Goal: Entertainment & Leisure: Consume media (video, audio)

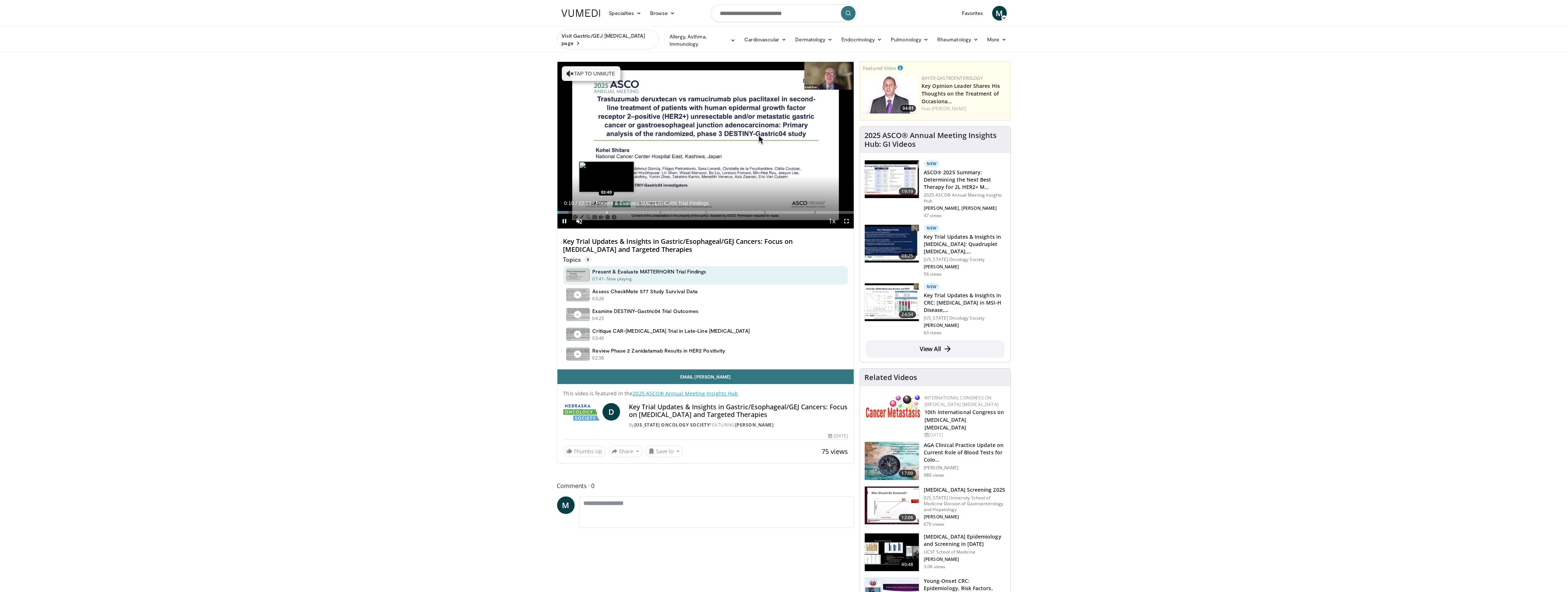
click at [606, 207] on div "Loaded : 3.75% 00:10 03:40" at bounding box center [705, 210] width 296 height 7
